Goal: Find specific page/section: Find specific page/section

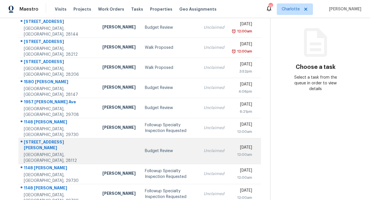
scroll to position [109, 0]
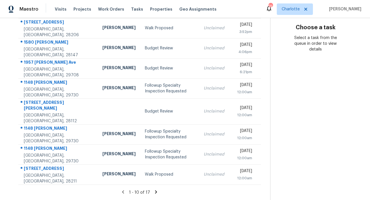
click at [155, 190] on icon at bounding box center [156, 191] width 2 height 3
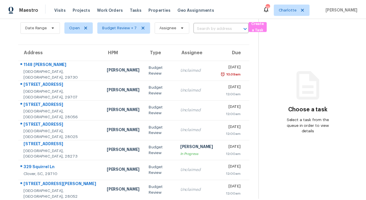
scroll to position [43, 0]
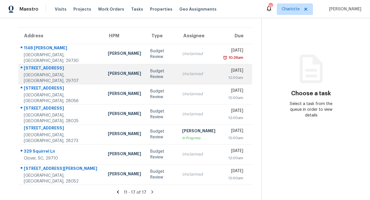
click at [58, 66] on div "[STREET_ADDRESS]" at bounding box center [61, 68] width 75 height 7
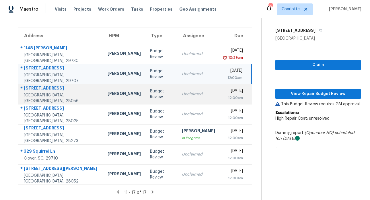
click at [59, 87] on div "824 Wingthorn Rose Dr" at bounding box center [61, 88] width 75 height 7
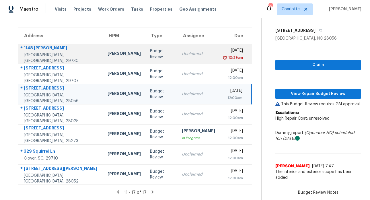
click at [47, 48] on div "1148 Doris Cir" at bounding box center [61, 48] width 75 height 7
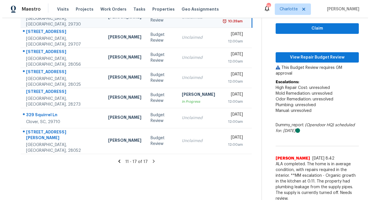
scroll to position [89, 0]
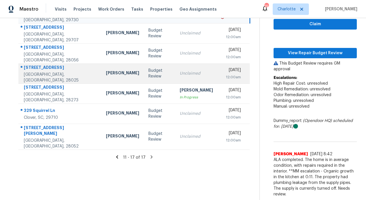
click at [48, 65] on div "196 Princess Ave SW # 0" at bounding box center [60, 68] width 73 height 7
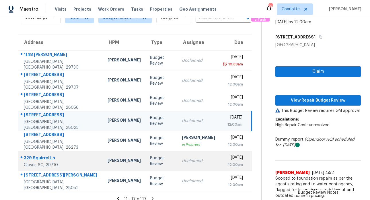
scroll to position [43, 0]
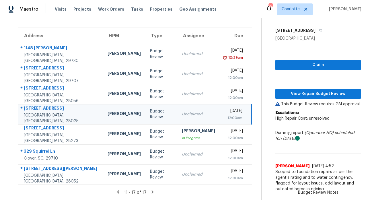
click at [117, 190] on icon at bounding box center [118, 191] width 2 height 3
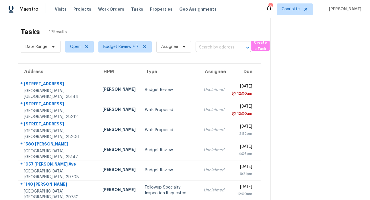
scroll to position [0, 0]
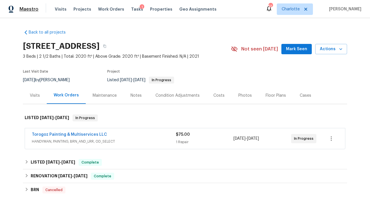
scroll to position [89, 0]
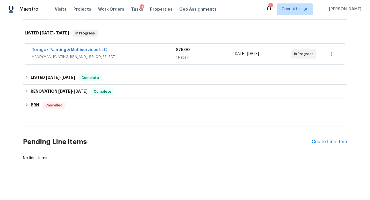
click at [34, 8] on span "Maestro" at bounding box center [28, 9] width 19 height 6
